Goal: Find specific page/section: Find specific page/section

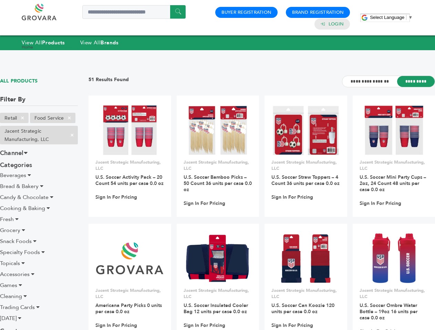
click at [391, 17] on span "Select Language" at bounding box center [387, 17] width 34 height 5
click at [23, 118] on span "×" at bounding box center [22, 118] width 11 height 8
click at [70, 118] on ul "Retail × Food Service × Jacent Strategic Manufacturing, LLC ×" at bounding box center [39, 130] width 78 height 34
click at [72, 135] on span "×" at bounding box center [71, 135] width 11 height 8
